Goal: Transaction & Acquisition: Purchase product/service

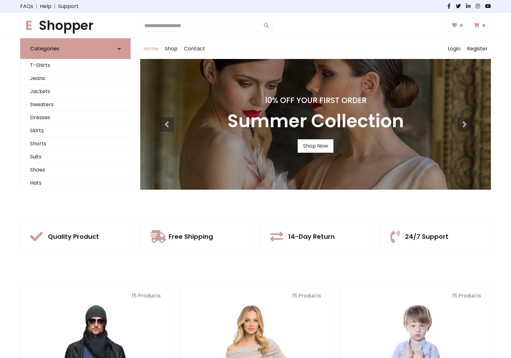
click at [255, 179] on div "10% Off Your First Order Summer Collection Shop Now" at bounding box center [315, 124] width 350 height 131
click at [315, 146] on link "Shop Now" at bounding box center [315, 145] width 36 height 13
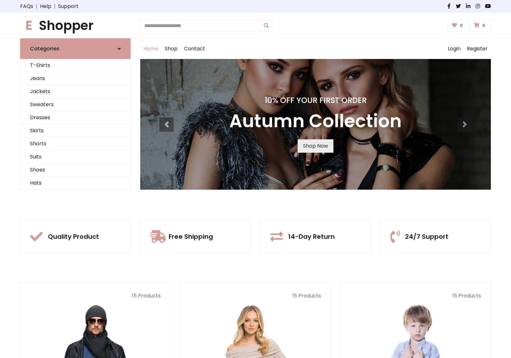
click at [315, 146] on link "Shop Now" at bounding box center [315, 145] width 36 height 13
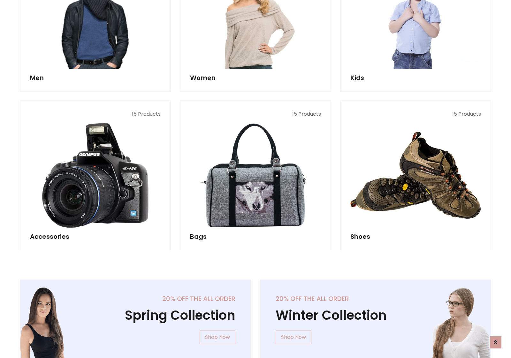
scroll to position [636, 0]
